Goal: Task Accomplishment & Management: Manage account settings

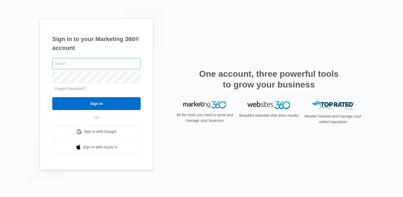
click at [100, 63] on input "text" at bounding box center [96, 63] width 88 height 11
type input "hollyhyb@gmail.com"
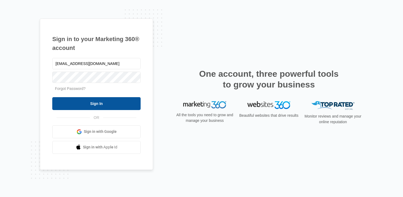
click at [96, 104] on input "Sign In" at bounding box center [96, 103] width 88 height 13
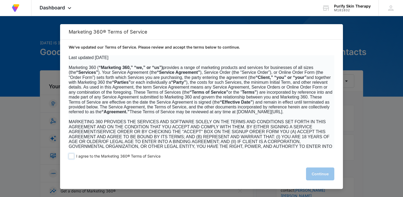
click at [71, 156] on span at bounding box center [71, 156] width 5 height 5
click at [71, 156] on input "I agree to the Marketing 360® Terms of Service" at bounding box center [71, 156] width 5 height 5
checkbox input "true"
click at [316, 174] on button "Continue" at bounding box center [320, 174] width 28 height 13
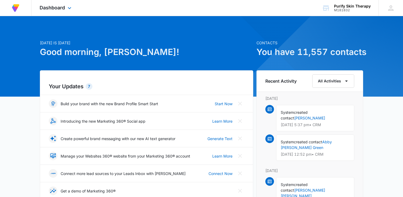
click at [16, 8] on img at bounding box center [16, 8] width 10 height 10
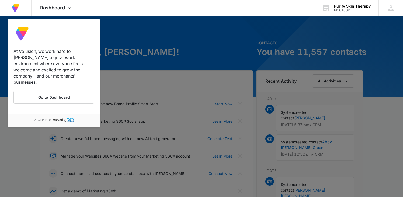
click at [184, 40] on div at bounding box center [201, 98] width 403 height 197
